Goal: Information Seeking & Learning: Check status

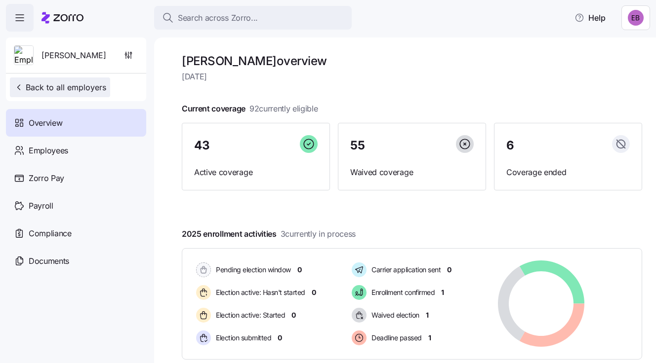
click at [83, 87] on span "Back to all employers" at bounding box center [60, 87] width 92 height 12
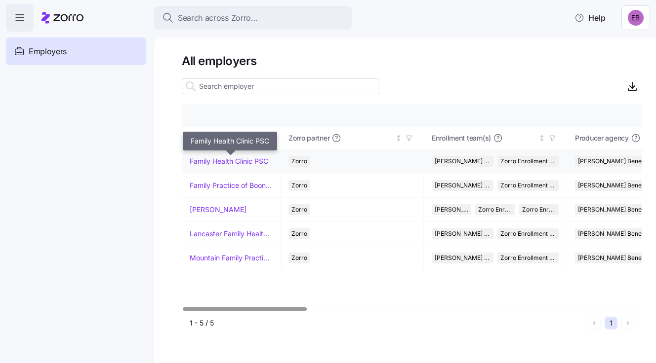
click at [208, 158] on link "Family Health Clinic PSC" at bounding box center [229, 162] width 79 height 10
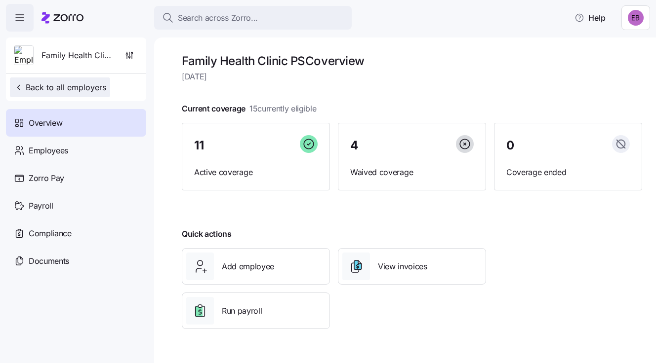
click at [74, 88] on span "Back to all employers" at bounding box center [60, 87] width 92 height 12
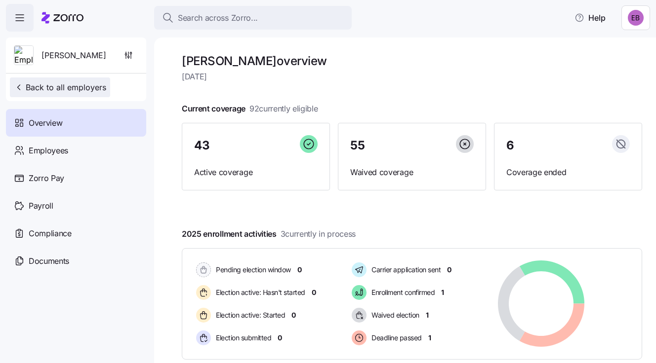
click at [64, 83] on span "Back to all employers" at bounding box center [60, 87] width 92 height 12
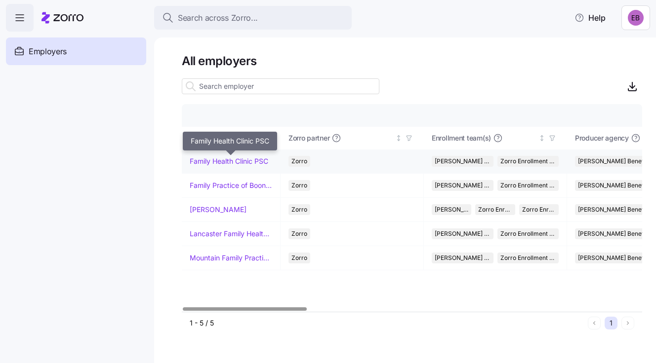
click at [223, 158] on link "Family Health Clinic PSC" at bounding box center [229, 162] width 79 height 10
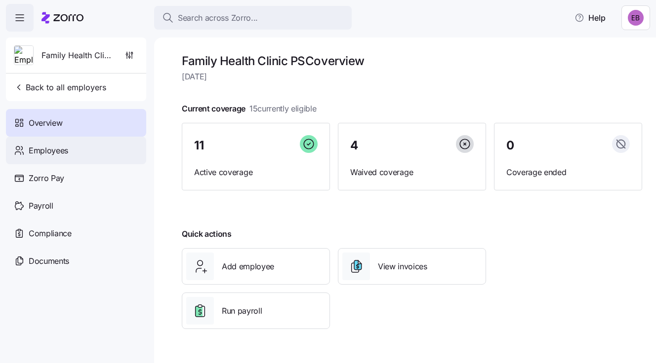
click at [62, 148] on span "Employees" at bounding box center [49, 151] width 40 height 12
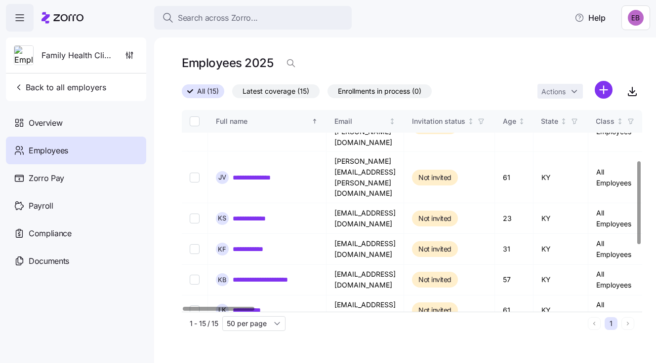
scroll to position [73, 0]
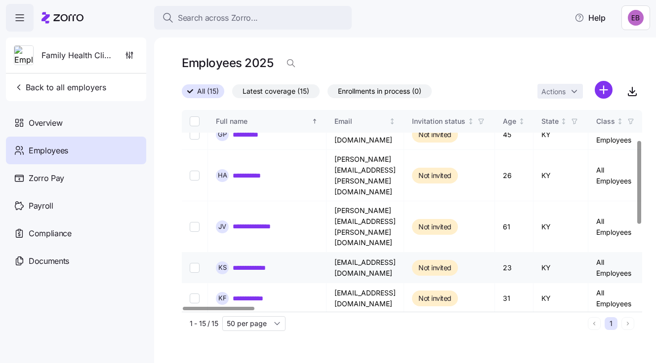
click at [263, 263] on link "**********" at bounding box center [256, 268] width 46 height 10
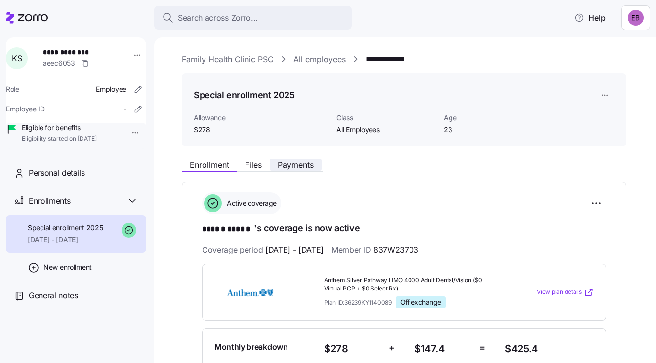
click at [302, 164] on span "Payments" at bounding box center [296, 165] width 36 height 8
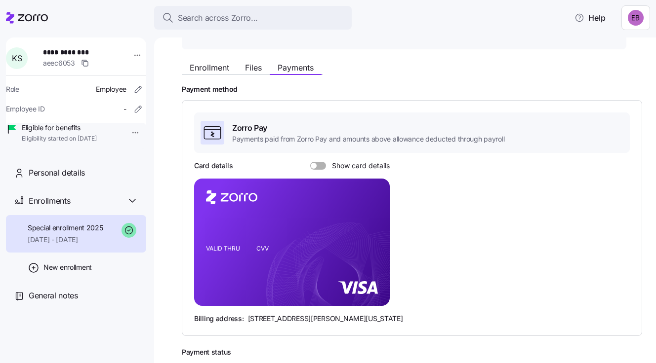
scroll to position [99, 0]
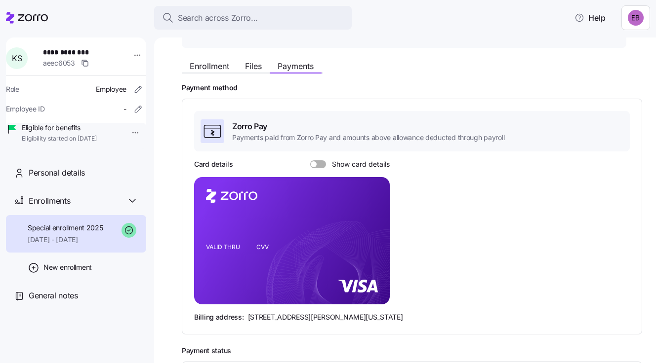
click at [317, 161] on span at bounding box center [322, 164] width 10 height 8
click at [310, 160] on input "Show card details" at bounding box center [310, 160] width 0 height 0
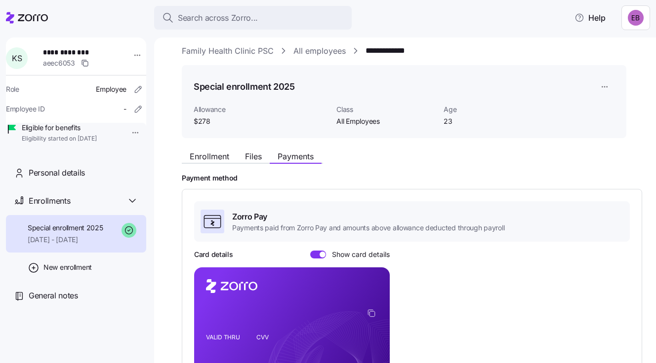
scroll to position [0, 0]
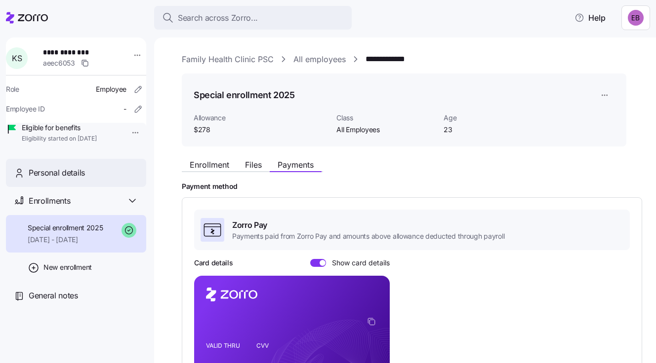
click at [72, 179] on span "Personal details" at bounding box center [57, 173] width 56 height 12
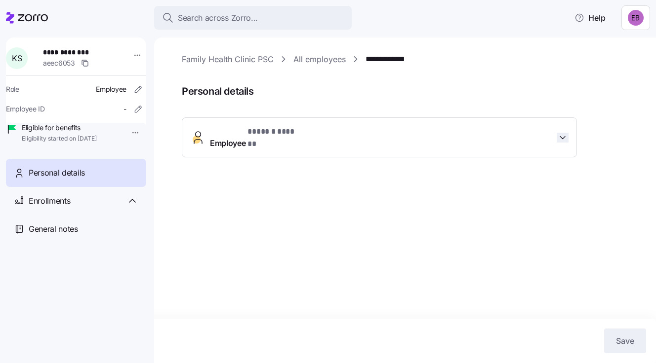
click at [563, 136] on icon "button" at bounding box center [562, 137] width 5 height 2
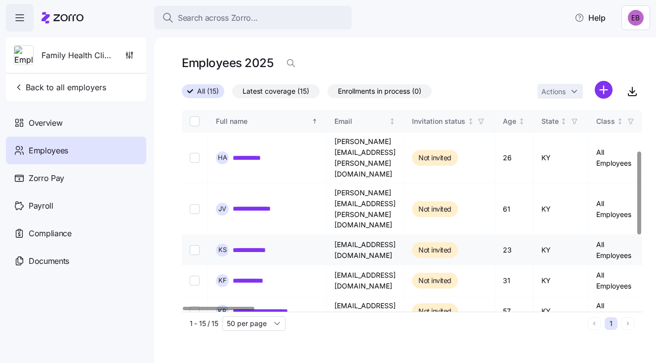
scroll to position [99, 0]
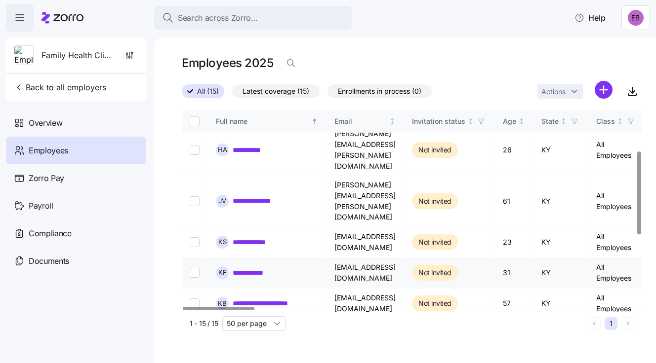
click at [262, 268] on link "**********" at bounding box center [255, 273] width 45 height 10
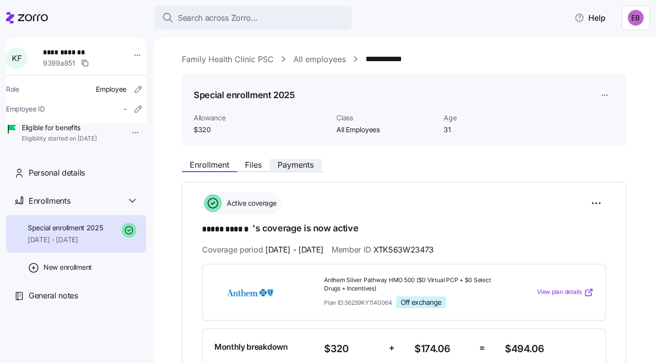
click at [290, 163] on span "Payments" at bounding box center [296, 165] width 36 height 8
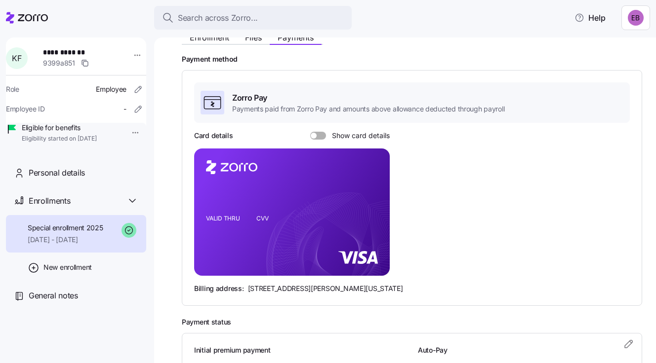
scroll to position [148, 0]
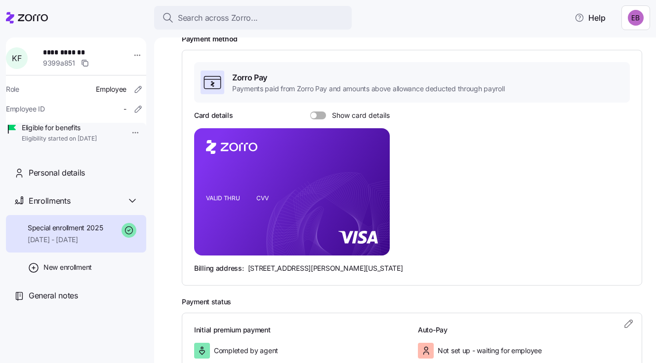
click at [315, 113] on span at bounding box center [314, 116] width 6 height 6
click at [310, 112] on input "Show card details" at bounding box center [310, 112] width 0 height 0
click at [68, 179] on span "Personal details" at bounding box center [57, 173] width 56 height 12
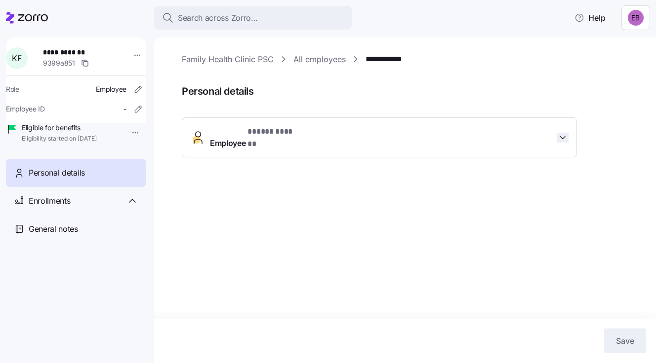
click at [564, 133] on icon "button" at bounding box center [563, 138] width 10 height 10
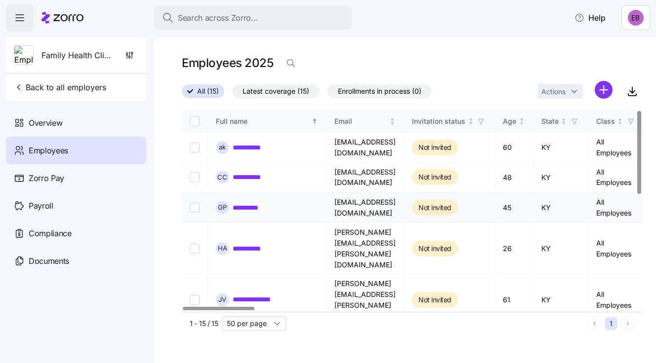
click at [253, 209] on link "**********" at bounding box center [253, 208] width 40 height 10
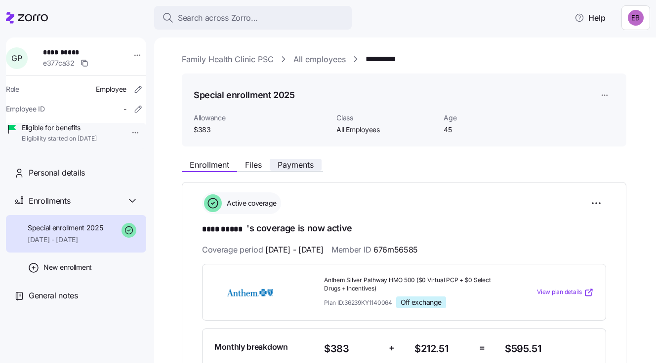
click at [295, 164] on span "Payments" at bounding box center [296, 165] width 36 height 8
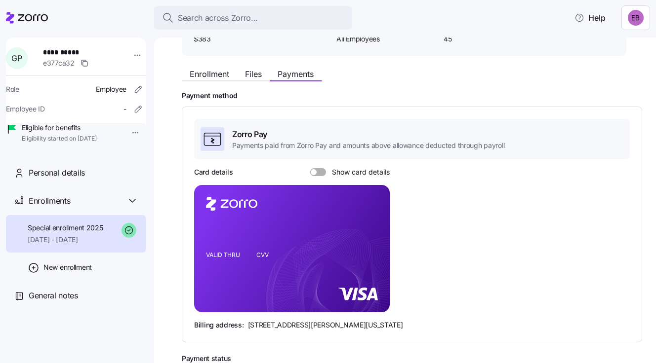
scroll to position [99, 0]
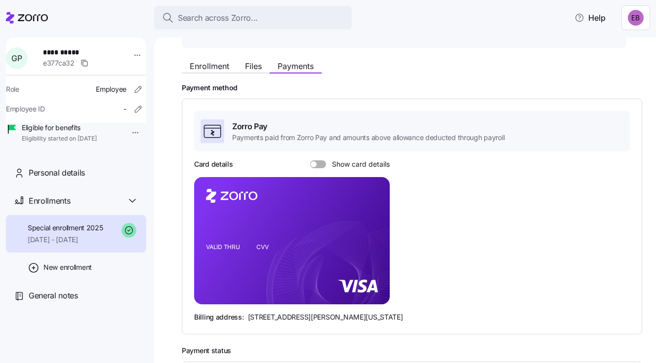
click at [317, 164] on span at bounding box center [322, 164] width 10 height 8
click at [310, 160] on input "Show card details" at bounding box center [310, 160] width 0 height 0
click at [58, 179] on span "Personal details" at bounding box center [57, 173] width 56 height 12
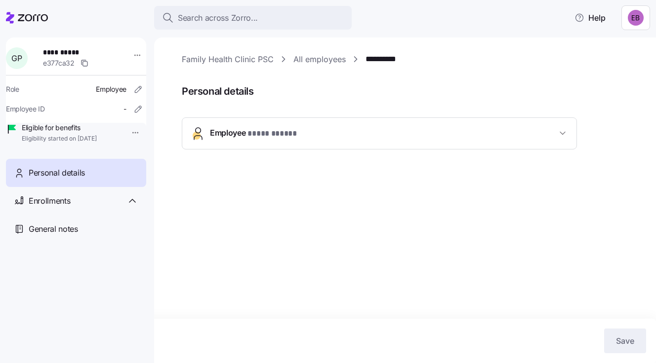
click at [520, 137] on span "Employee * **** ***** *" at bounding box center [383, 133] width 347 height 13
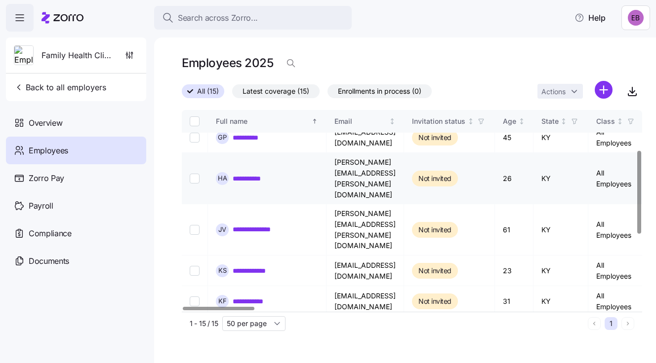
scroll to position [99, 0]
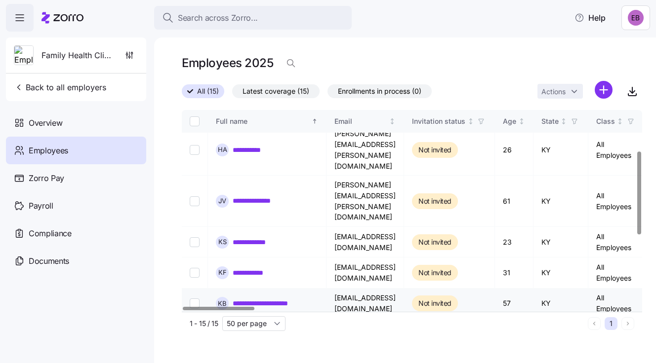
click at [279, 299] on link "**********" at bounding box center [272, 304] width 79 height 10
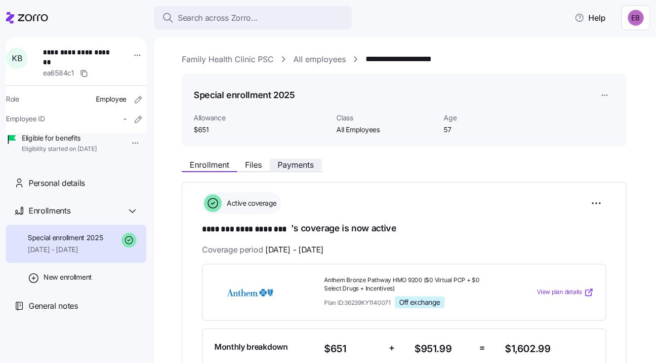
click at [301, 163] on span "Payments" at bounding box center [296, 165] width 36 height 8
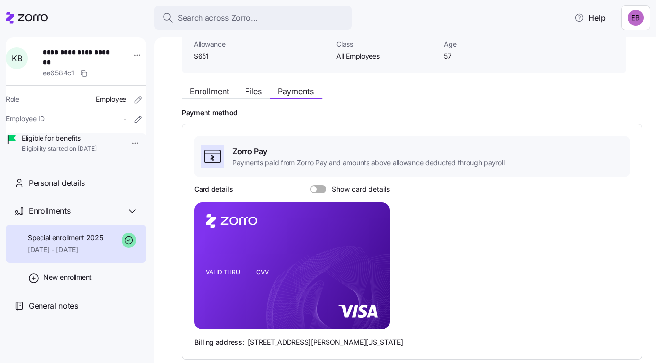
scroll to position [99, 0]
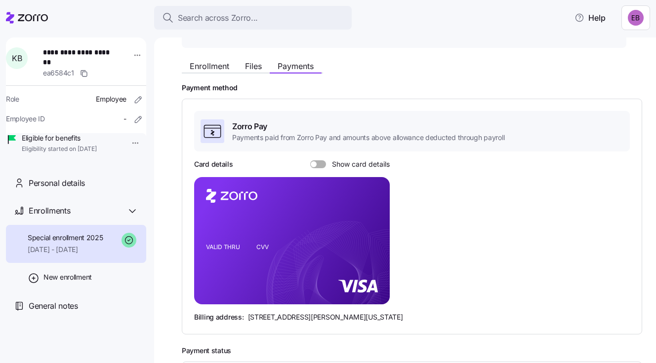
drag, startPoint x: 317, startPoint y: 161, endPoint x: 340, endPoint y: 166, distance: 23.4
click at [317, 161] on span at bounding box center [322, 164] width 10 height 8
click at [310, 160] on input "Show card details" at bounding box center [310, 160] width 0 height 0
click at [51, 190] on span "Personal details" at bounding box center [57, 183] width 56 height 12
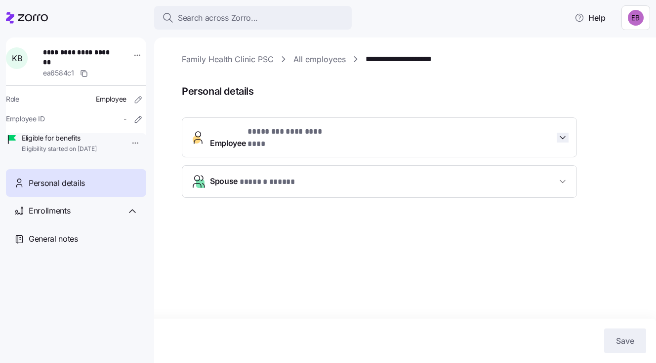
click at [561, 136] on icon "button" at bounding box center [562, 137] width 5 height 2
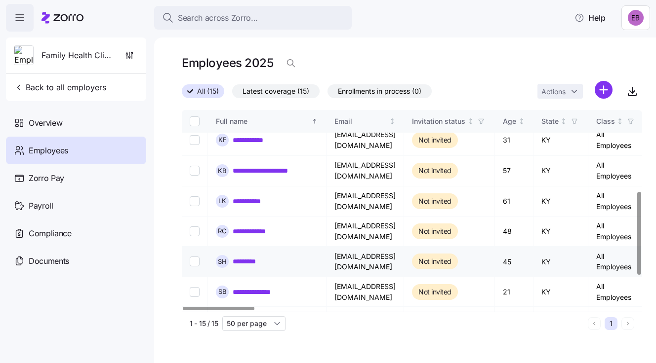
scroll to position [247, 0]
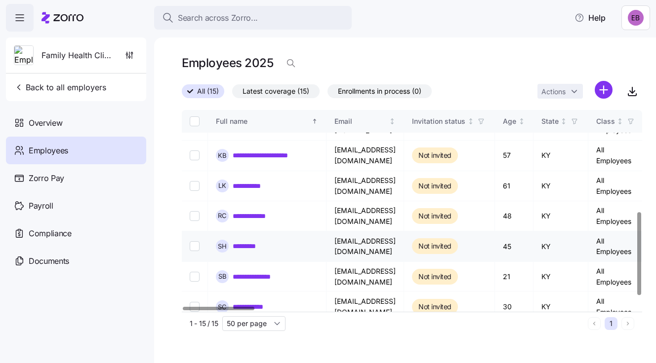
click at [256, 241] on link "*********" at bounding box center [248, 246] width 31 height 10
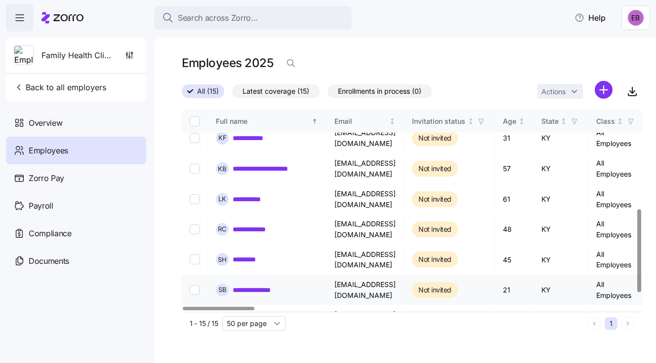
scroll to position [247, 0]
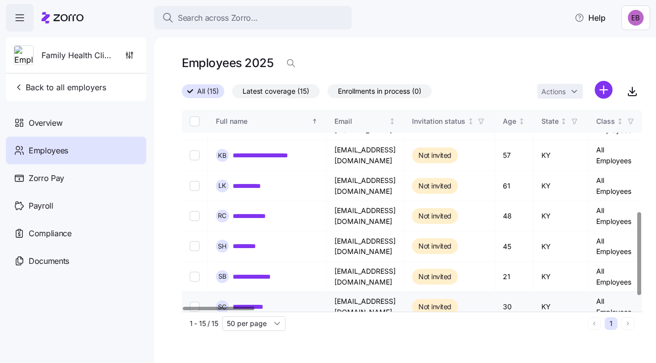
click at [256, 302] on link "**********" at bounding box center [255, 307] width 44 height 10
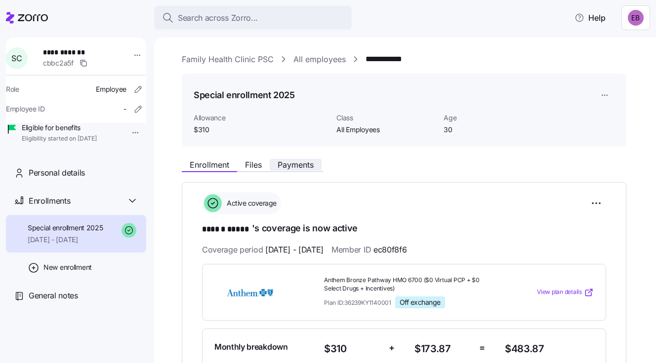
click at [299, 163] on span "Payments" at bounding box center [296, 165] width 36 height 8
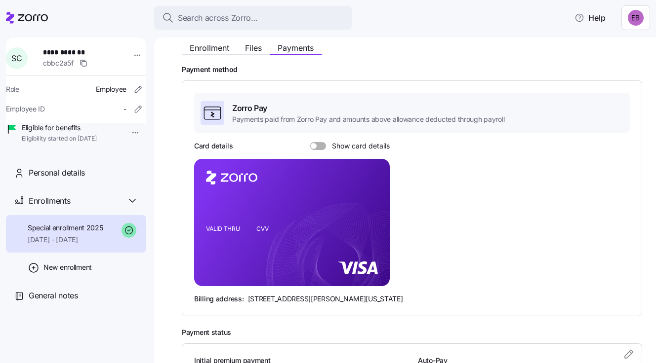
scroll to position [148, 0]
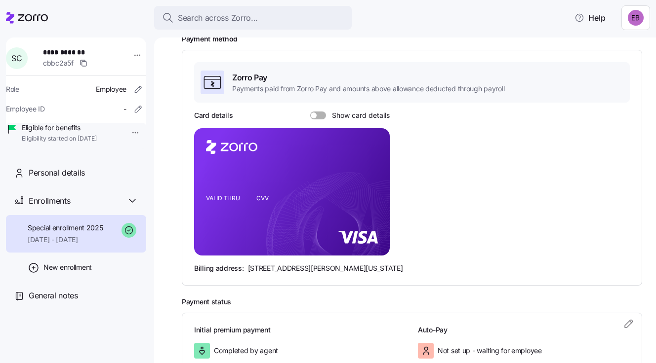
click at [313, 115] on span at bounding box center [314, 116] width 6 height 6
click at [310, 112] on input "Show card details" at bounding box center [310, 112] width 0 height 0
click at [82, 179] on span "Personal details" at bounding box center [57, 173] width 56 height 12
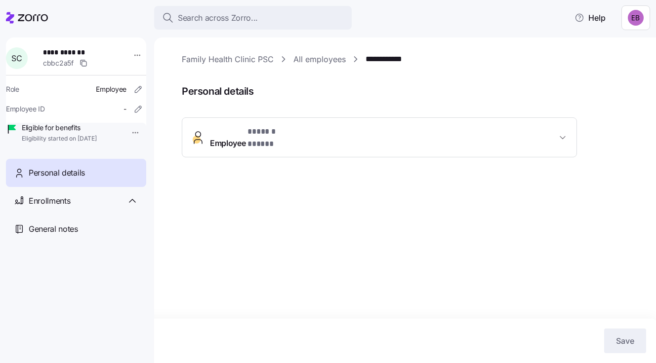
click at [327, 135] on span "Employee * ****** ***** *" at bounding box center [383, 138] width 347 height 24
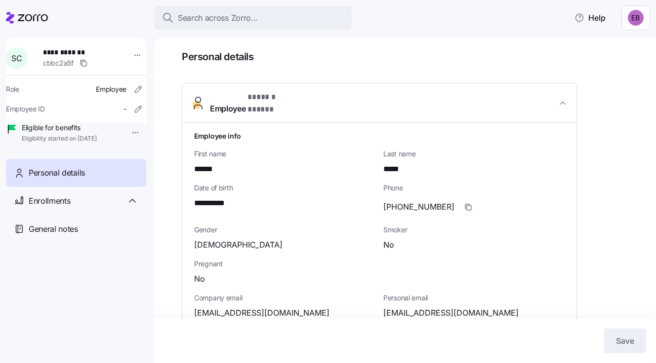
scroll to position [99, 0]
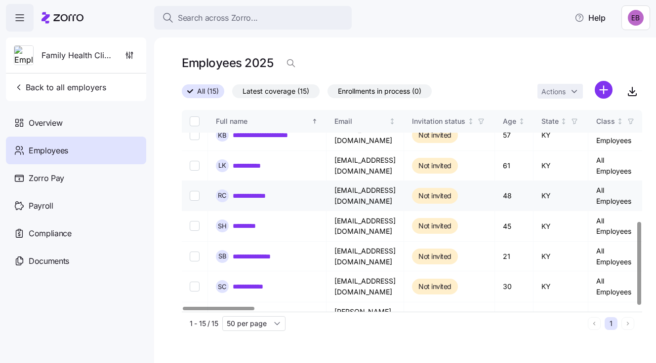
scroll to position [271, 0]
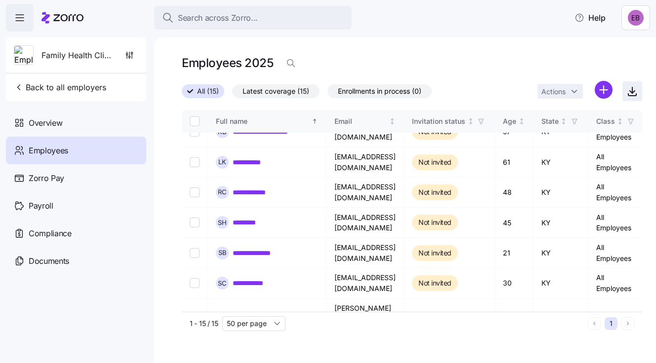
click at [632, 94] on icon "button" at bounding box center [632, 91] width 12 height 12
click at [35, 87] on span "Back to all employers" at bounding box center [60, 87] width 92 height 12
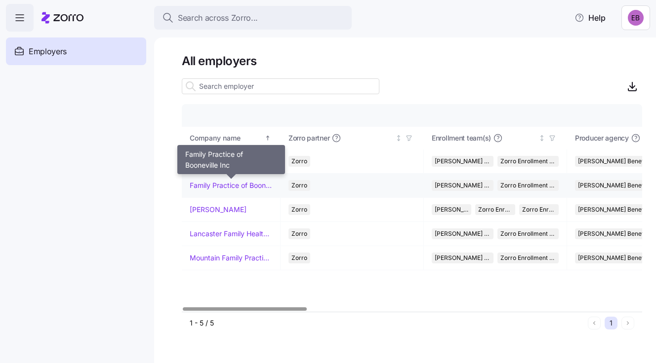
click at [237, 185] on link "Family Practice of Booneville Inc" at bounding box center [231, 186] width 82 height 10
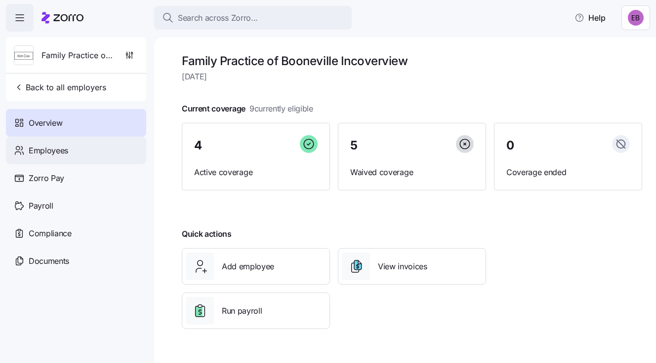
click at [64, 153] on span "Employees" at bounding box center [49, 151] width 40 height 12
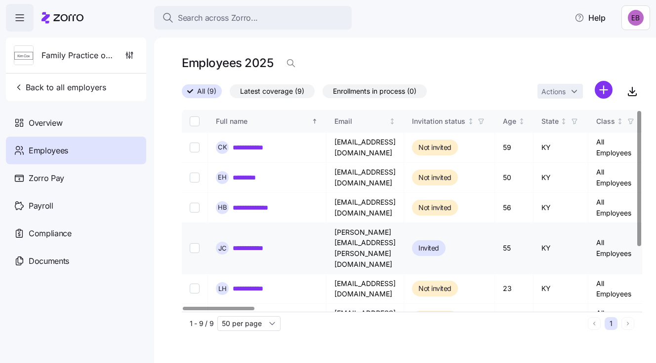
click at [265, 243] on link "**********" at bounding box center [257, 248] width 49 height 10
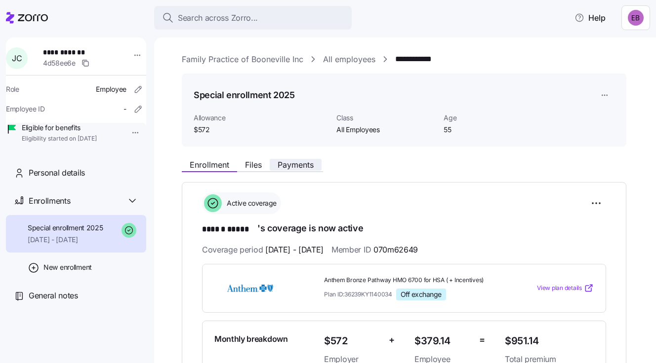
click at [290, 166] on span "Payments" at bounding box center [296, 165] width 36 height 8
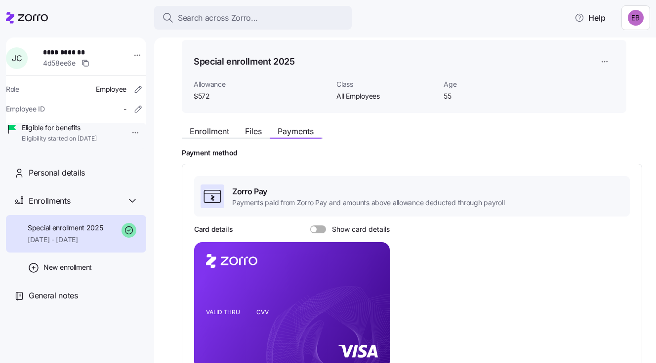
scroll to position [49, 0]
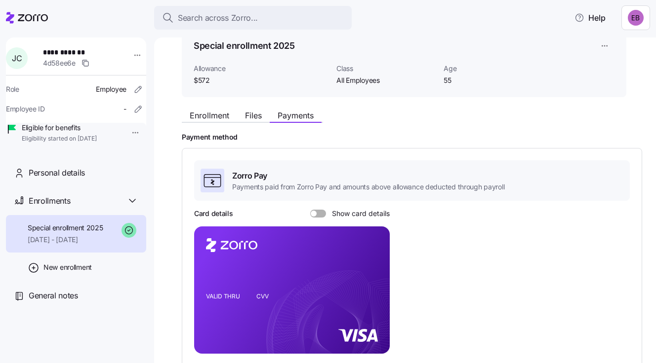
click at [314, 211] on span at bounding box center [314, 214] width 6 height 6
click at [310, 210] on input "Show card details" at bounding box center [310, 210] width 0 height 0
click at [83, 179] on span "Personal details" at bounding box center [57, 173] width 56 height 12
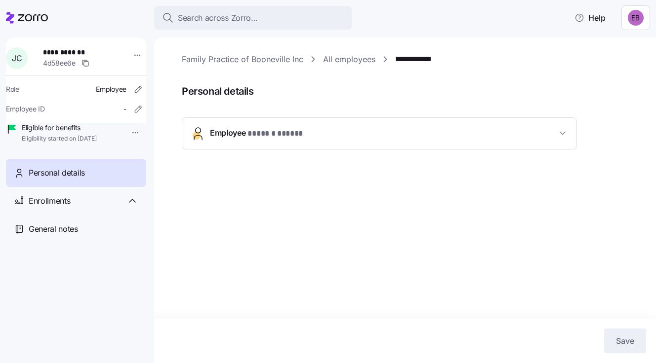
click at [556, 131] on span "Employee * ****** ***** *" at bounding box center [383, 133] width 347 height 13
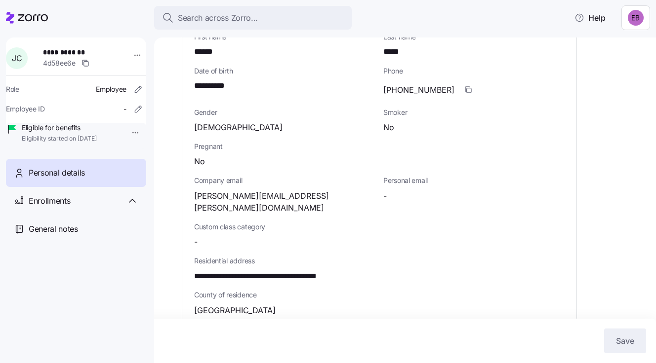
scroll to position [44, 0]
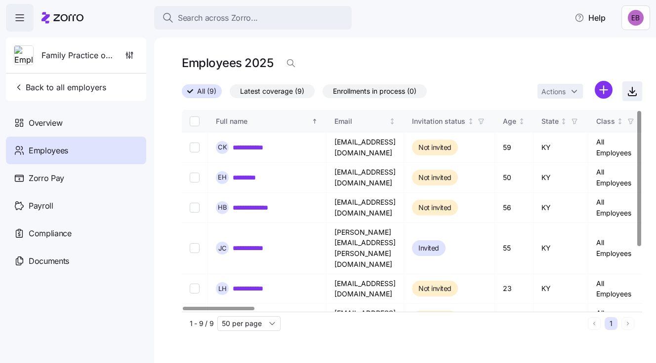
click at [630, 92] on icon "button" at bounding box center [632, 92] width 5 height 2
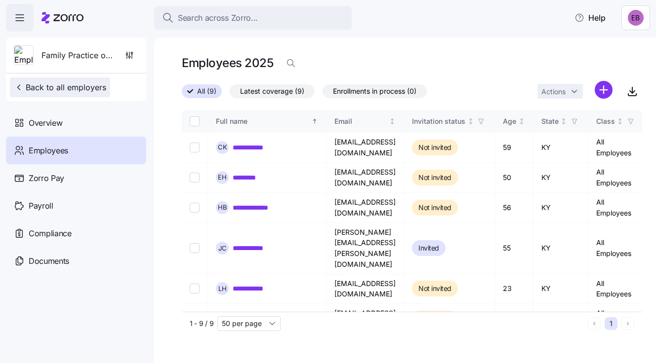
click at [42, 86] on span "Back to all employers" at bounding box center [60, 87] width 92 height 12
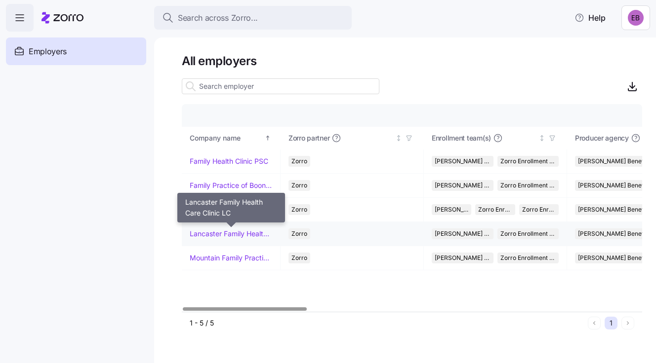
click at [234, 232] on link "Lancaster Family Health Care Clinic LC" at bounding box center [231, 234] width 82 height 10
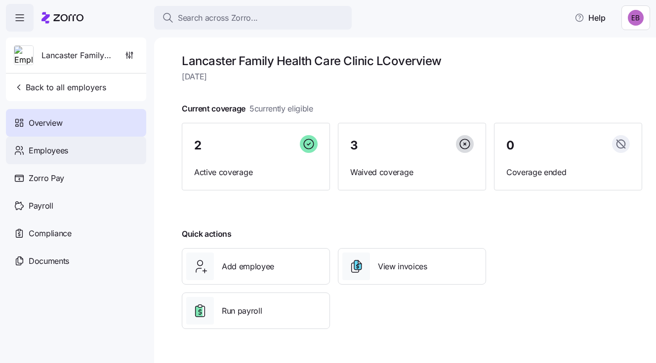
click at [60, 149] on span "Employees" at bounding box center [49, 151] width 40 height 12
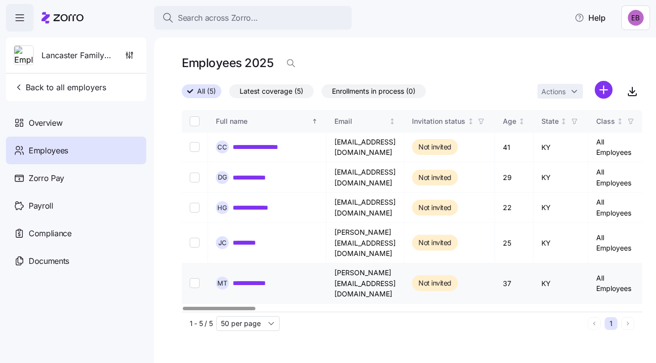
click at [269, 279] on link "**********" at bounding box center [257, 284] width 49 height 10
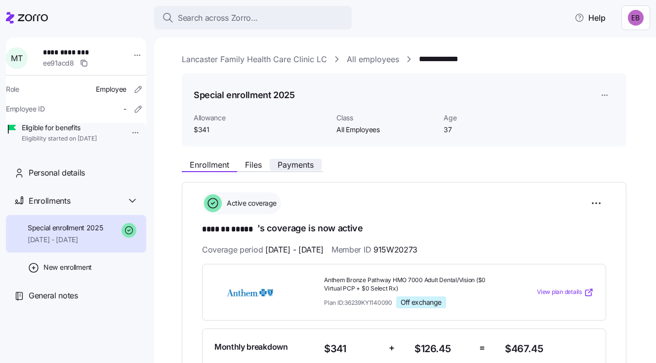
click at [310, 163] on span "Payments" at bounding box center [296, 165] width 36 height 8
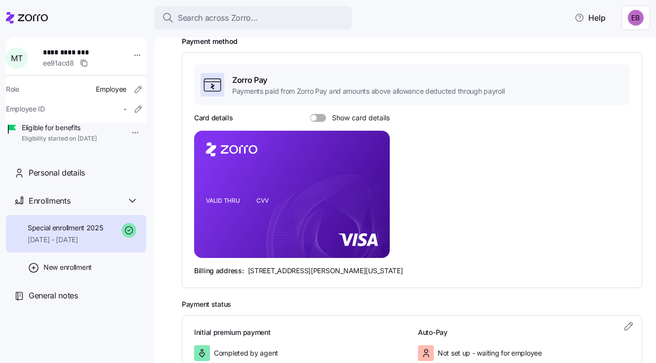
scroll to position [148, 0]
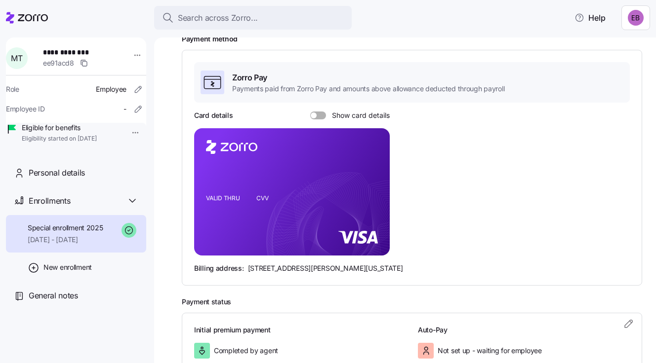
click at [317, 114] on span at bounding box center [322, 116] width 10 height 8
click at [310, 112] on input "Show card details" at bounding box center [310, 112] width 0 height 0
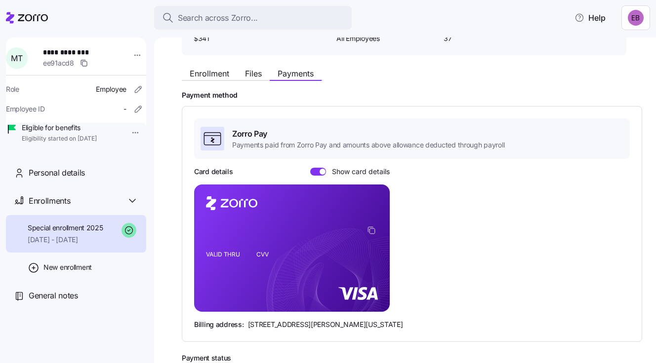
scroll to position [99, 0]
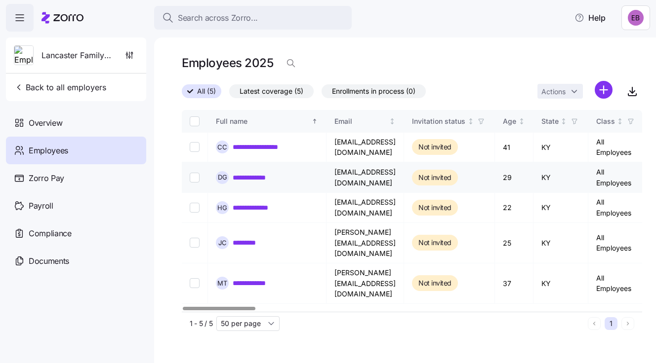
click at [243, 173] on link "**********" at bounding box center [256, 178] width 46 height 10
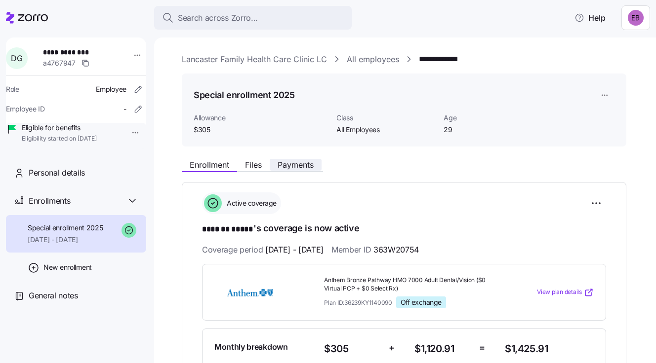
click at [298, 164] on span "Payments" at bounding box center [296, 165] width 36 height 8
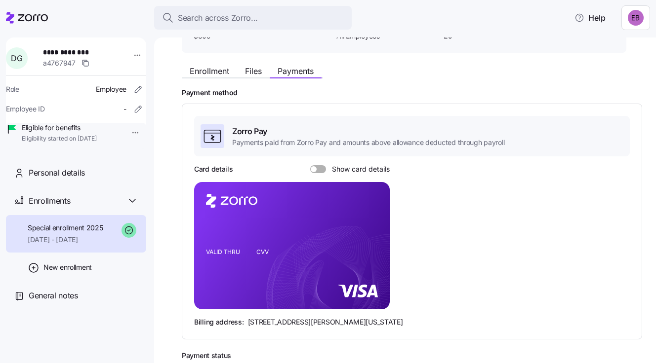
scroll to position [99, 0]
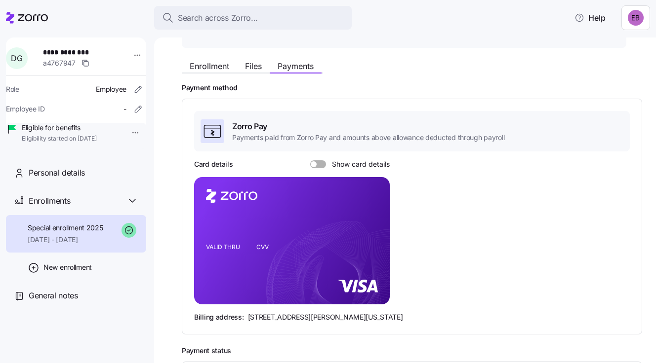
click at [314, 161] on span at bounding box center [314, 164] width 6 height 6
click at [310, 160] on input "Show card details" at bounding box center [310, 160] width 0 height 0
click at [66, 179] on span "Personal details" at bounding box center [57, 173] width 56 height 12
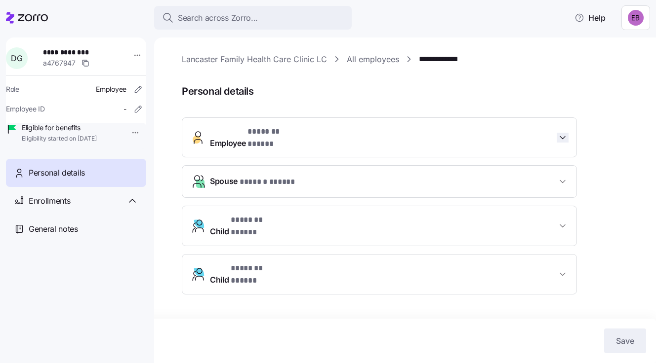
click at [563, 133] on icon "button" at bounding box center [563, 138] width 10 height 10
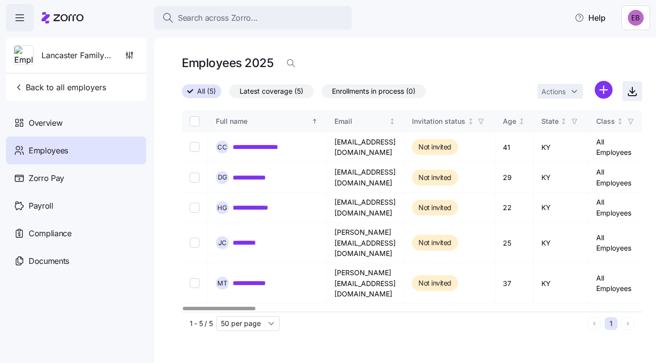
click at [632, 91] on icon "button" at bounding box center [632, 90] width 0 height 6
click at [77, 86] on span "Back to all employers" at bounding box center [60, 87] width 92 height 12
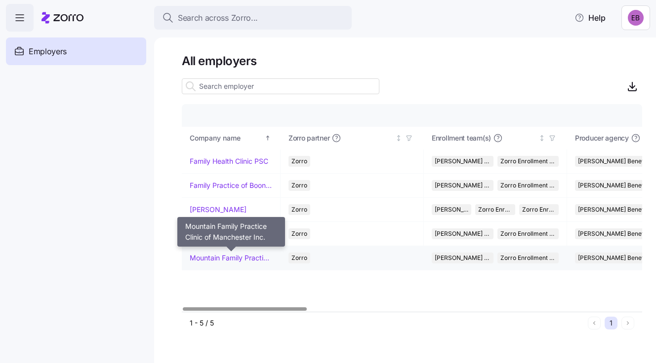
click at [217, 256] on link "Mountain Family Practice Clinic of Manchester Inc." at bounding box center [231, 258] width 82 height 10
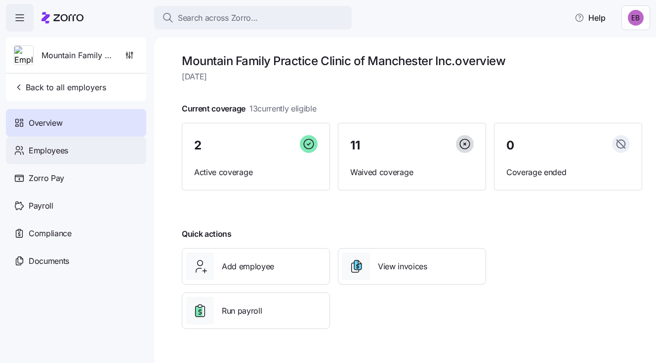
click at [58, 148] on span "Employees" at bounding box center [49, 151] width 40 height 12
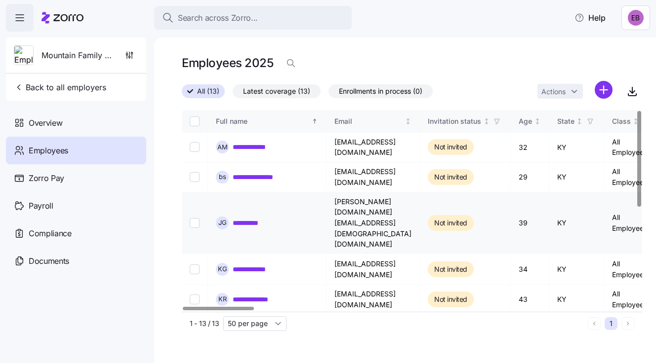
click at [247, 218] on link "**********" at bounding box center [252, 223] width 39 height 10
click at [250, 265] on link "**********" at bounding box center [254, 270] width 43 height 10
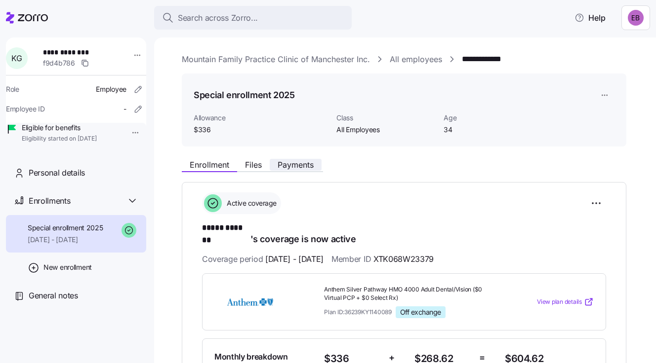
click at [296, 162] on span "Payments" at bounding box center [296, 165] width 36 height 8
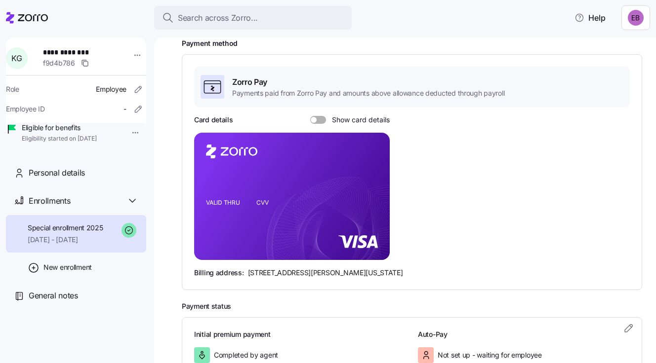
scroll to position [148, 0]
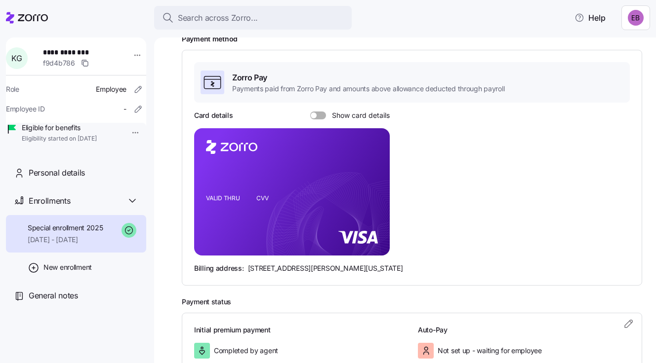
click at [314, 114] on span at bounding box center [314, 116] width 6 height 6
click at [310, 112] on input "Show card details" at bounding box center [310, 112] width 0 height 0
click at [73, 179] on span "Personal details" at bounding box center [57, 173] width 56 height 12
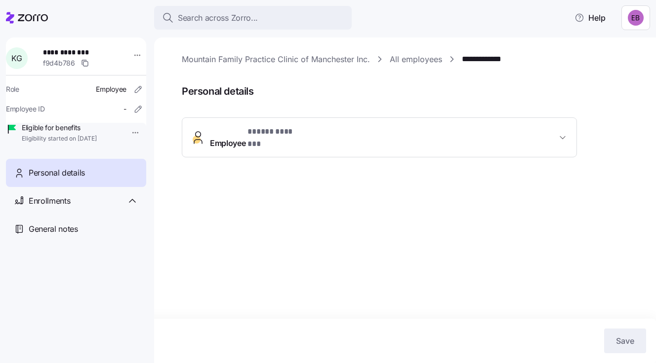
click at [281, 131] on span "* ***** ******* *" at bounding box center [273, 132] width 52 height 12
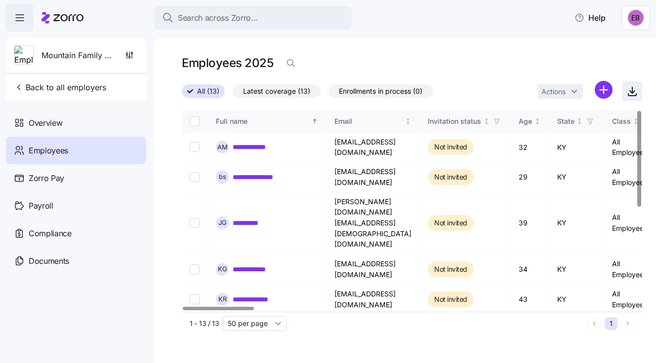
click at [633, 92] on icon "button" at bounding box center [632, 91] width 12 height 12
click at [68, 84] on span "Back to all employers" at bounding box center [60, 87] width 92 height 12
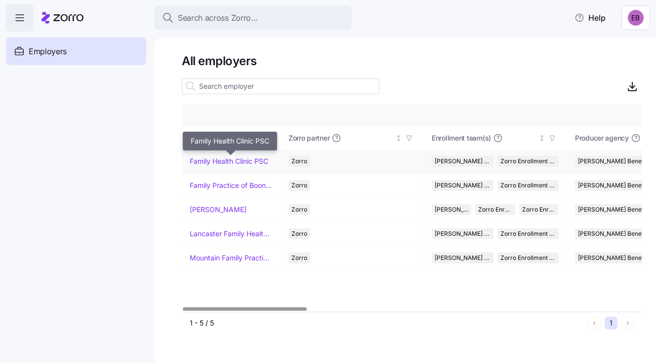
click at [211, 160] on link "Family Health Clinic PSC" at bounding box center [229, 162] width 79 height 10
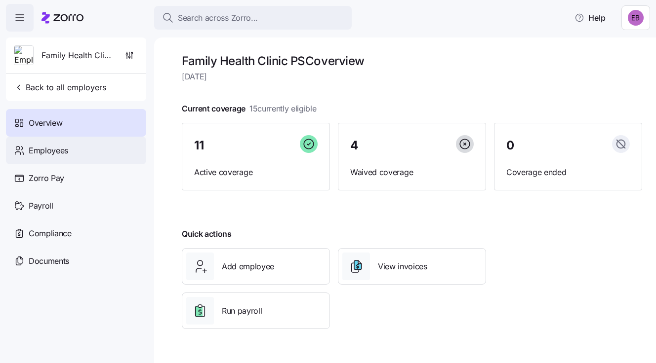
click at [64, 148] on span "Employees" at bounding box center [49, 151] width 40 height 12
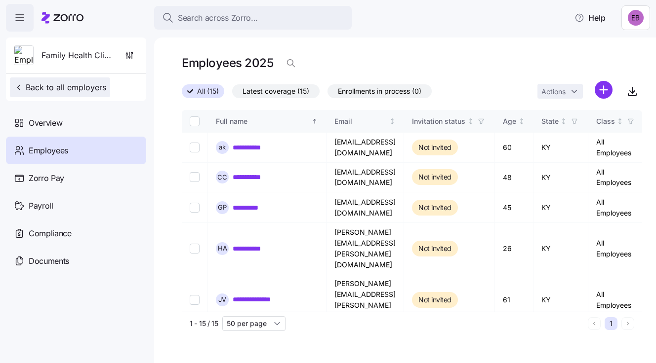
click at [55, 87] on span "Back to all employers" at bounding box center [60, 87] width 92 height 12
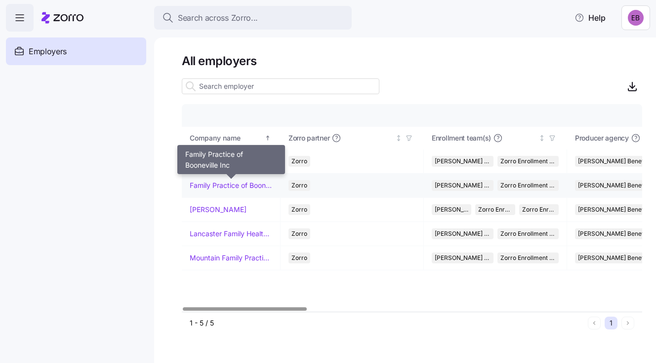
click at [220, 186] on link "Family Practice of Booneville Inc" at bounding box center [231, 186] width 82 height 10
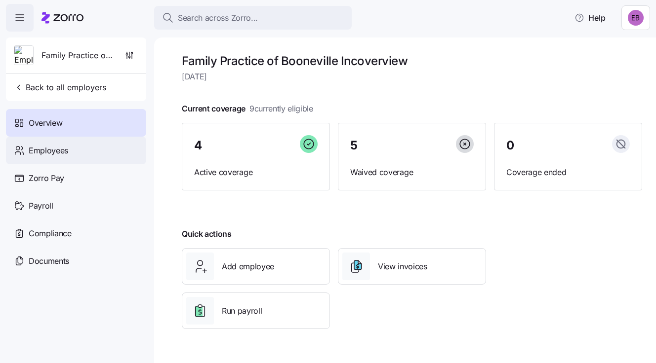
click at [44, 150] on span "Employees" at bounding box center [49, 151] width 40 height 12
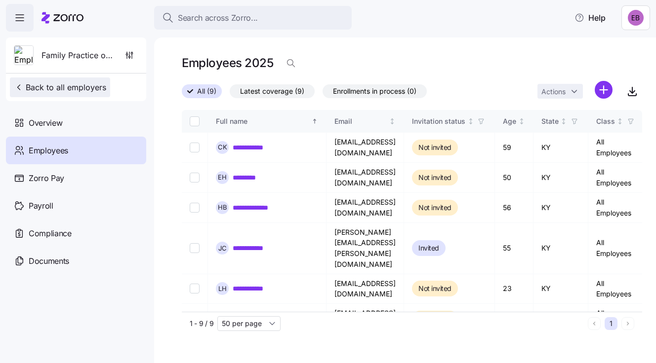
click at [52, 87] on span "Back to all employers" at bounding box center [60, 87] width 92 height 12
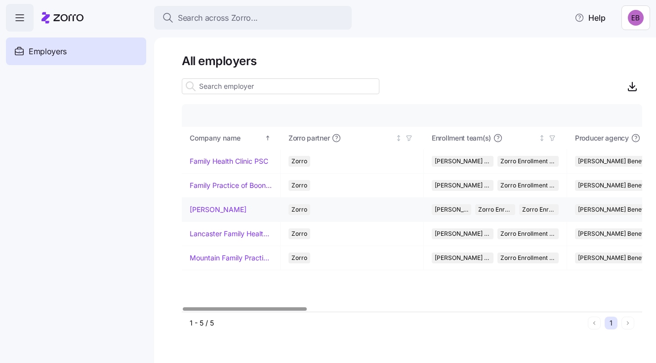
click at [206, 207] on link "[PERSON_NAME]" at bounding box center [218, 210] width 57 height 10
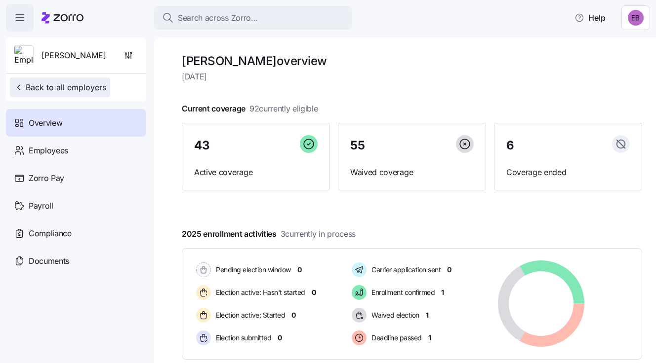
click at [78, 85] on span "Back to all employers" at bounding box center [60, 87] width 92 height 12
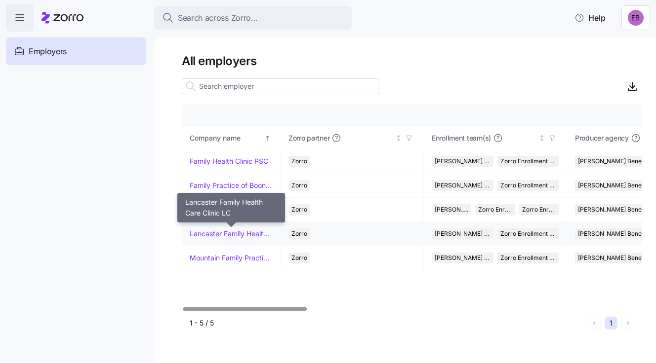
click at [226, 233] on link "Lancaster Family Health Care Clinic LC" at bounding box center [231, 234] width 82 height 10
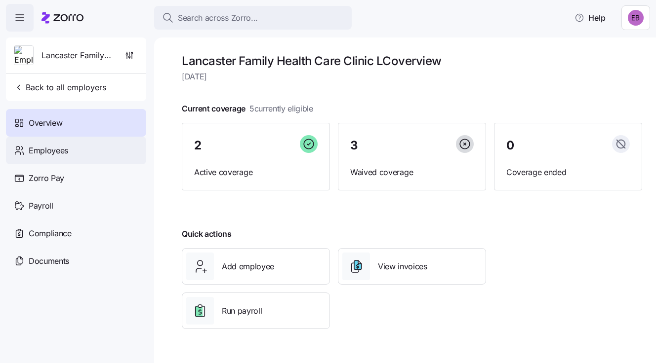
click at [56, 151] on span "Employees" at bounding box center [49, 151] width 40 height 12
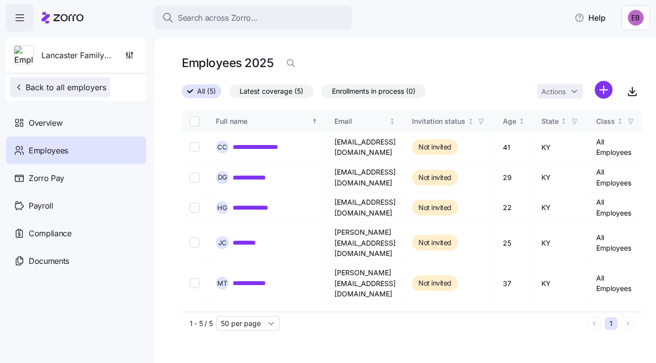
click at [80, 87] on span "Back to all employers" at bounding box center [60, 87] width 92 height 12
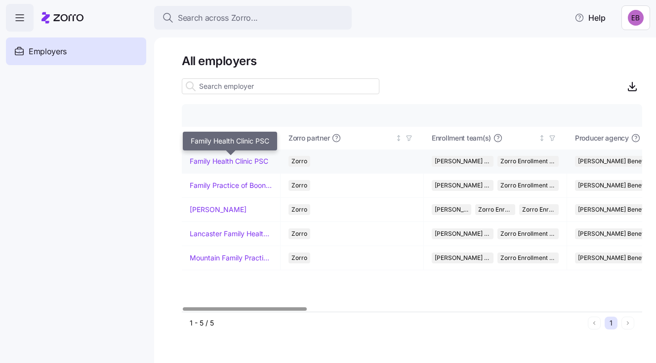
click at [219, 158] on link "Family Health Clinic PSC" at bounding box center [229, 162] width 79 height 10
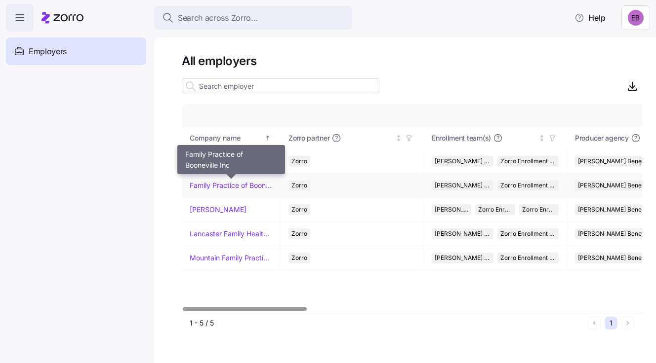
click at [228, 186] on link "Family Practice of Booneville Inc" at bounding box center [231, 186] width 82 height 10
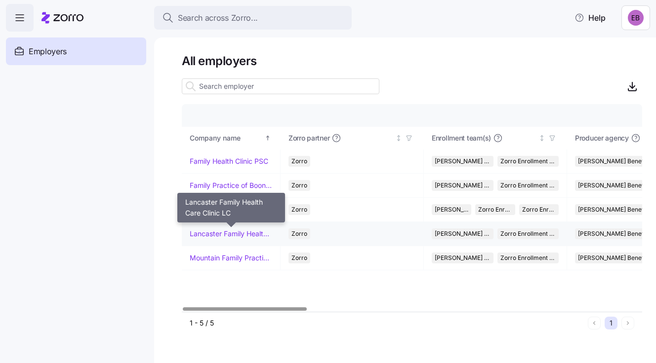
click at [212, 232] on link "Lancaster Family Health Care Clinic LC" at bounding box center [231, 234] width 82 height 10
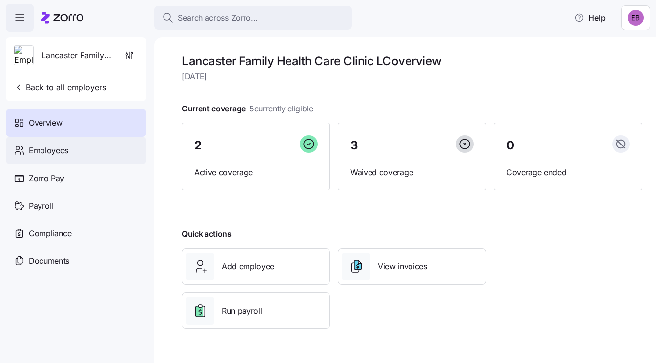
click at [51, 151] on span "Employees" at bounding box center [49, 151] width 40 height 12
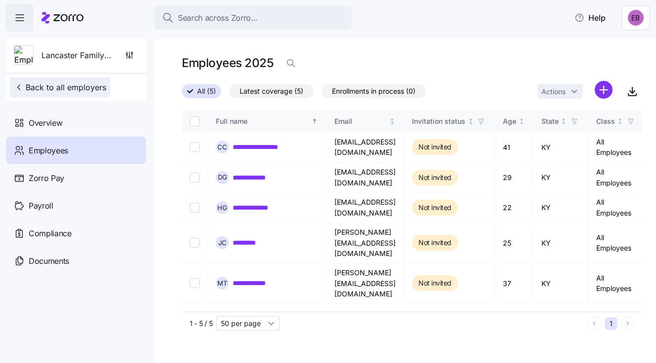
click at [40, 87] on span "Back to all employers" at bounding box center [60, 87] width 92 height 12
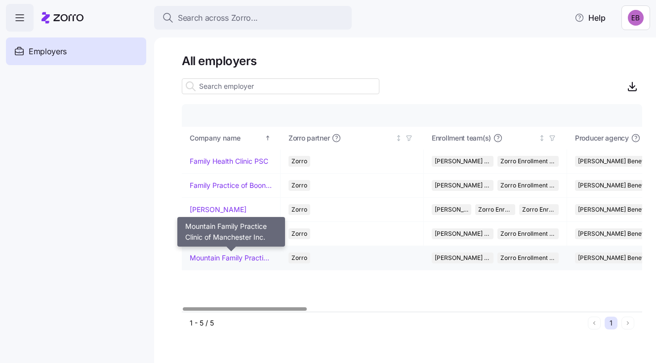
click at [241, 258] on link "Mountain Family Practice Clinic of Manchester Inc." at bounding box center [231, 258] width 82 height 10
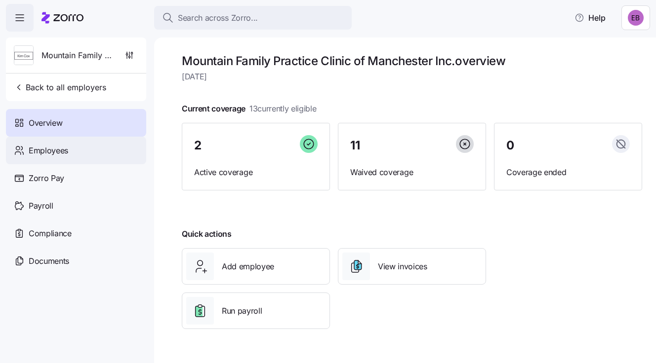
click at [50, 150] on span "Employees" at bounding box center [49, 151] width 40 height 12
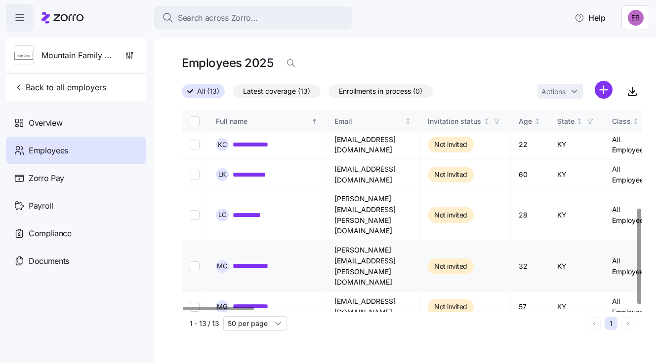
scroll to position [206, 0]
